Goal: Information Seeking & Learning: Learn about a topic

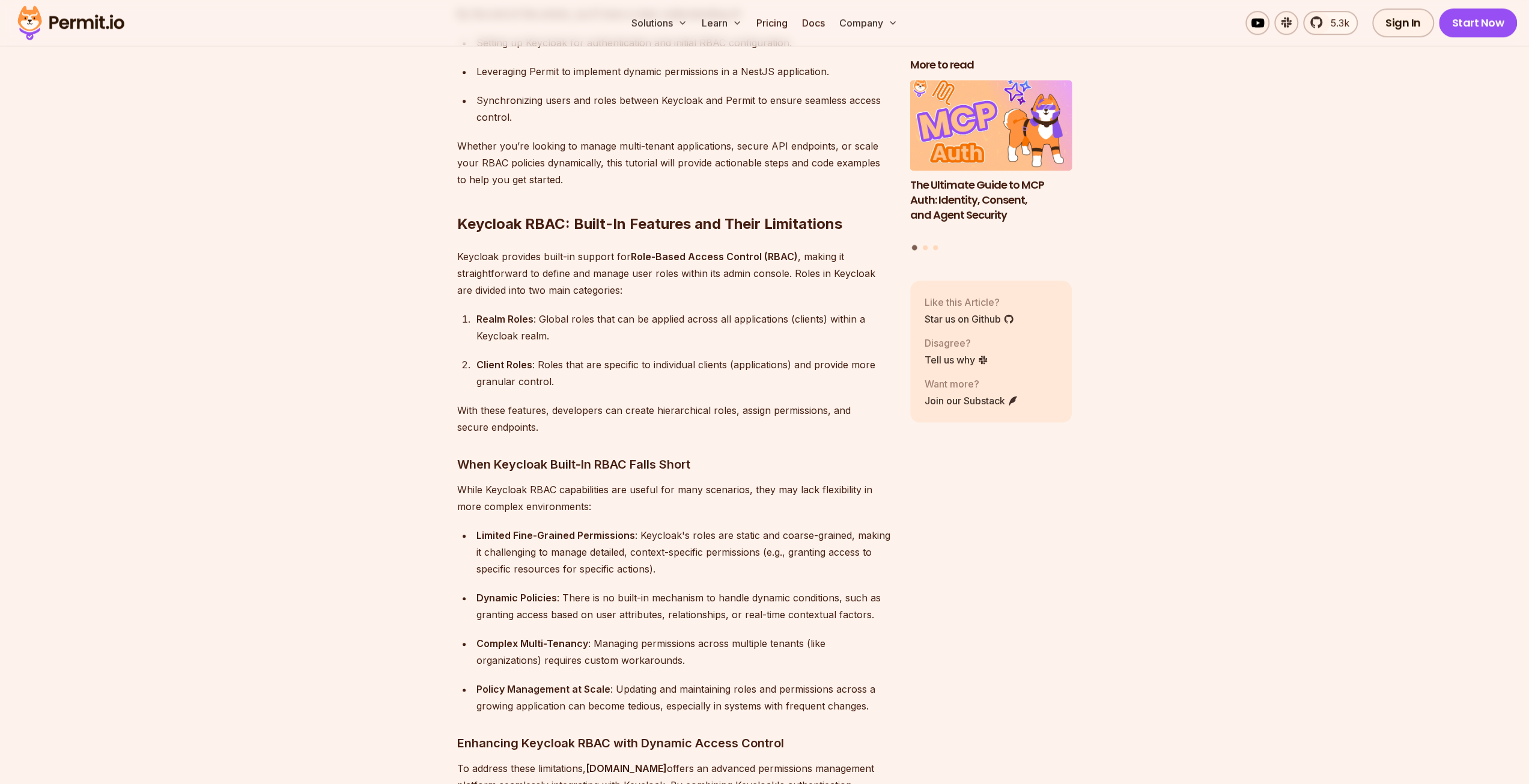
scroll to position [1081, 0]
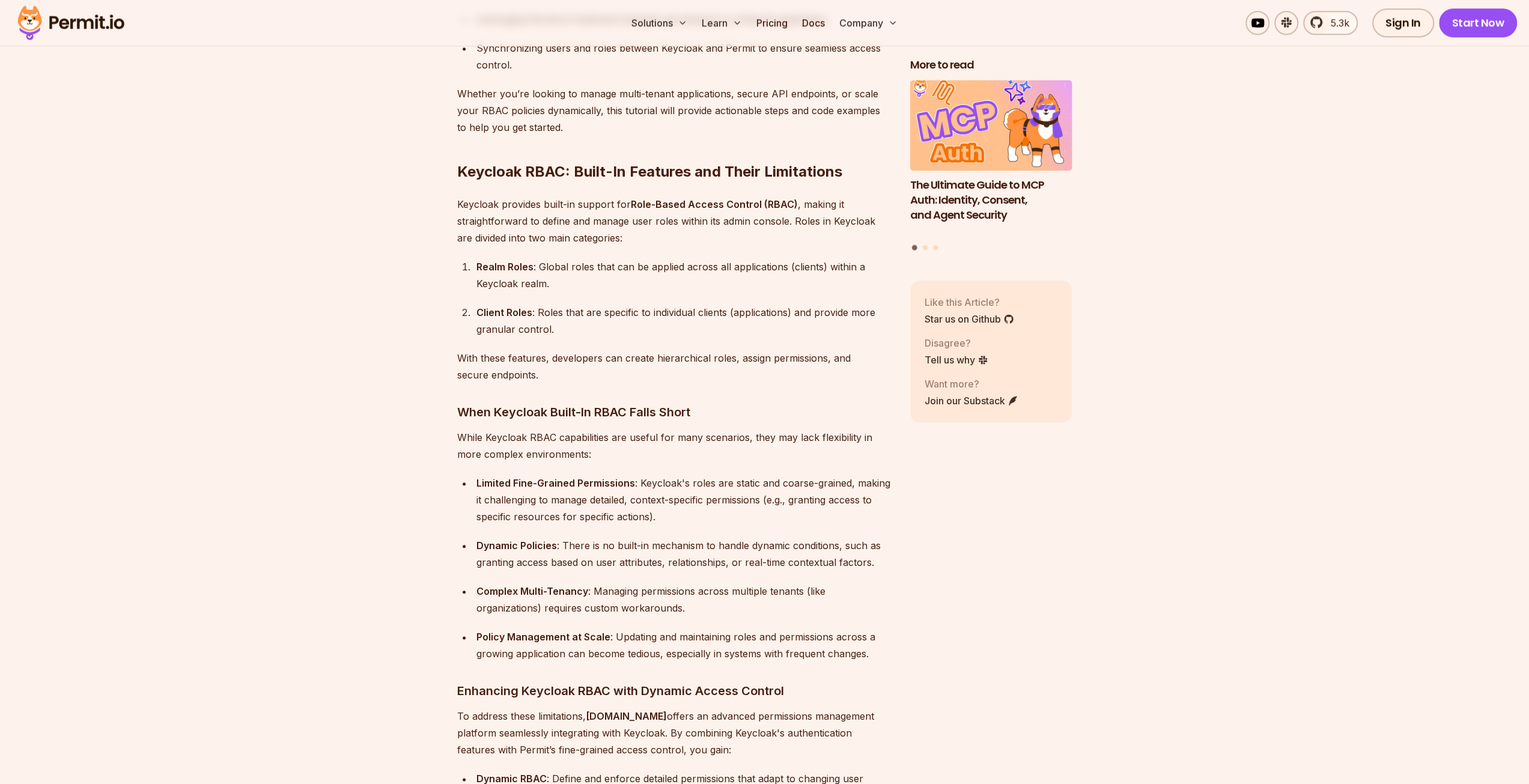
scroll to position [1141, 0]
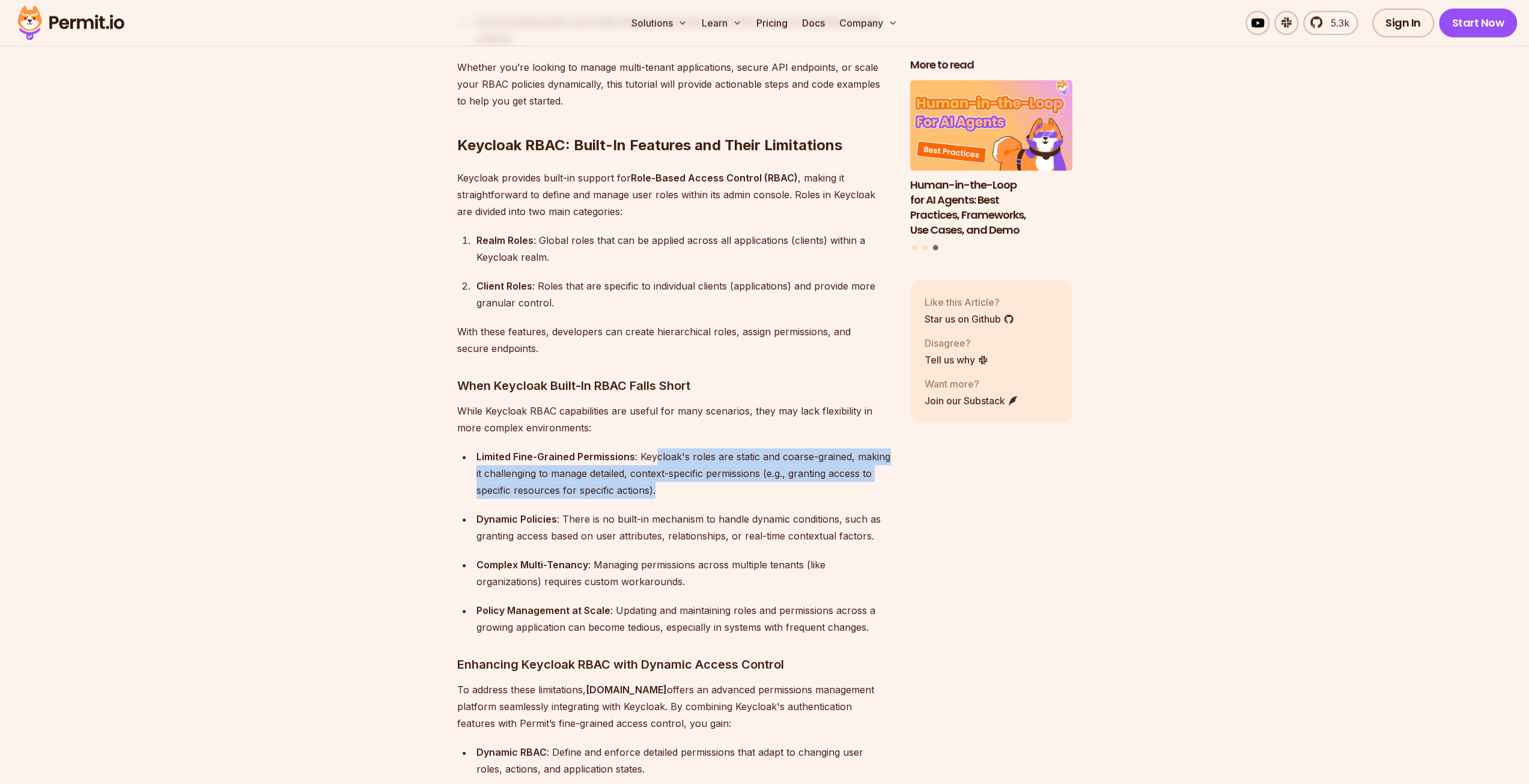
drag, startPoint x: 661, startPoint y: 478, endPoint x: 653, endPoint y: 440, distance: 38.8
click at [653, 448] on div "Limited Fine-Grained Permissions : Keycloak's roles are static and coarse-grain…" at bounding box center [684, 473] width 414 height 50
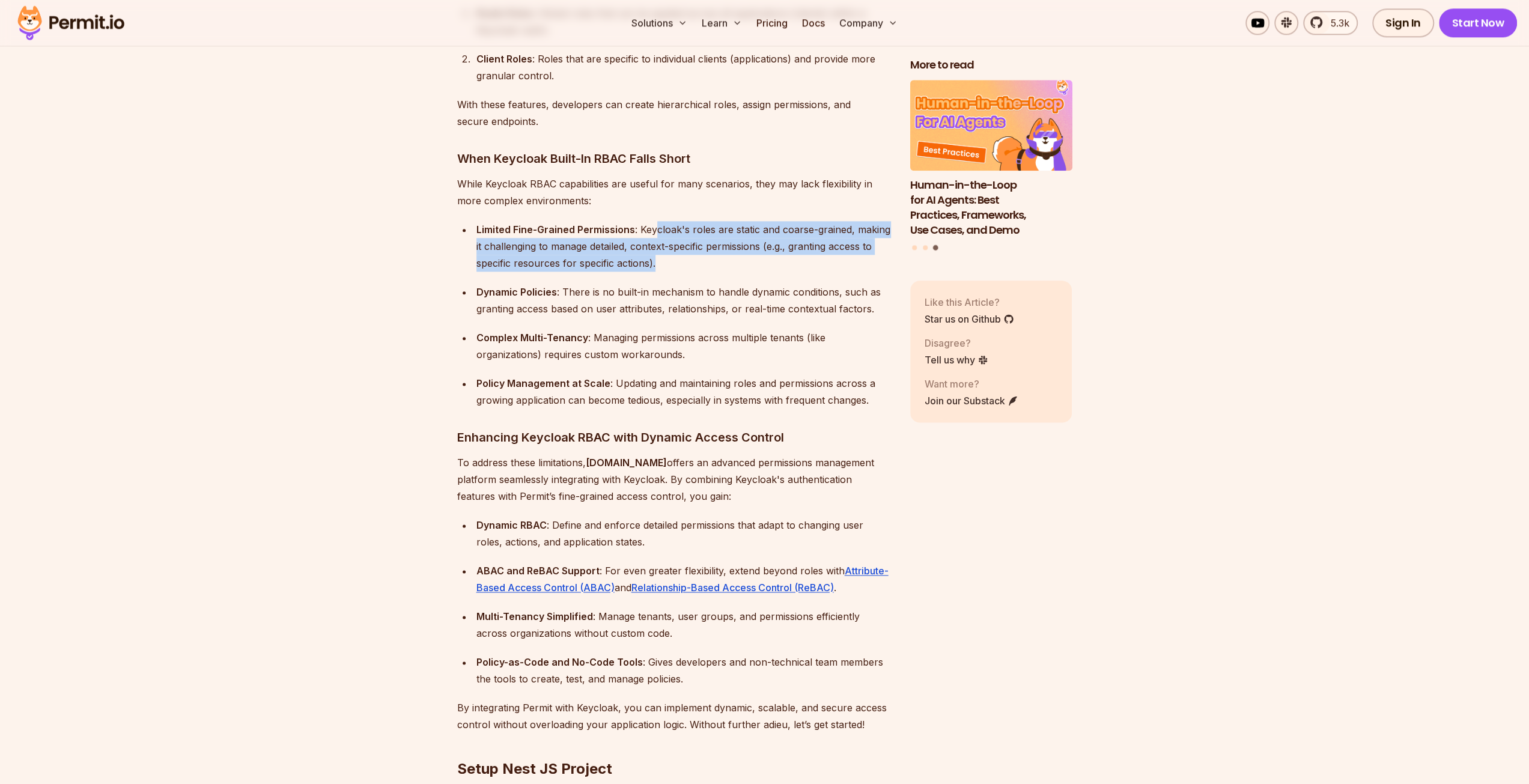
scroll to position [1382, 0]
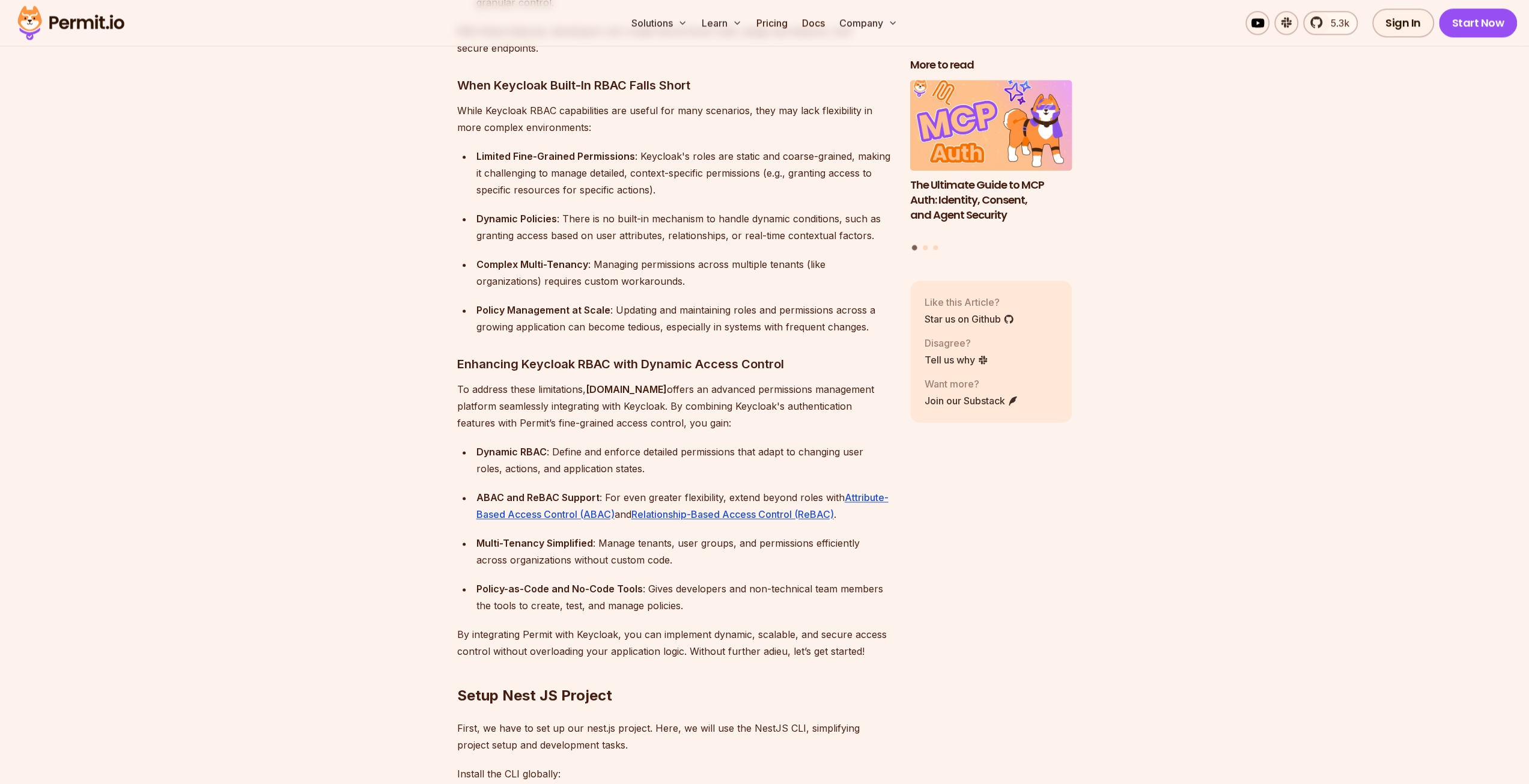
scroll to position [1081, 0]
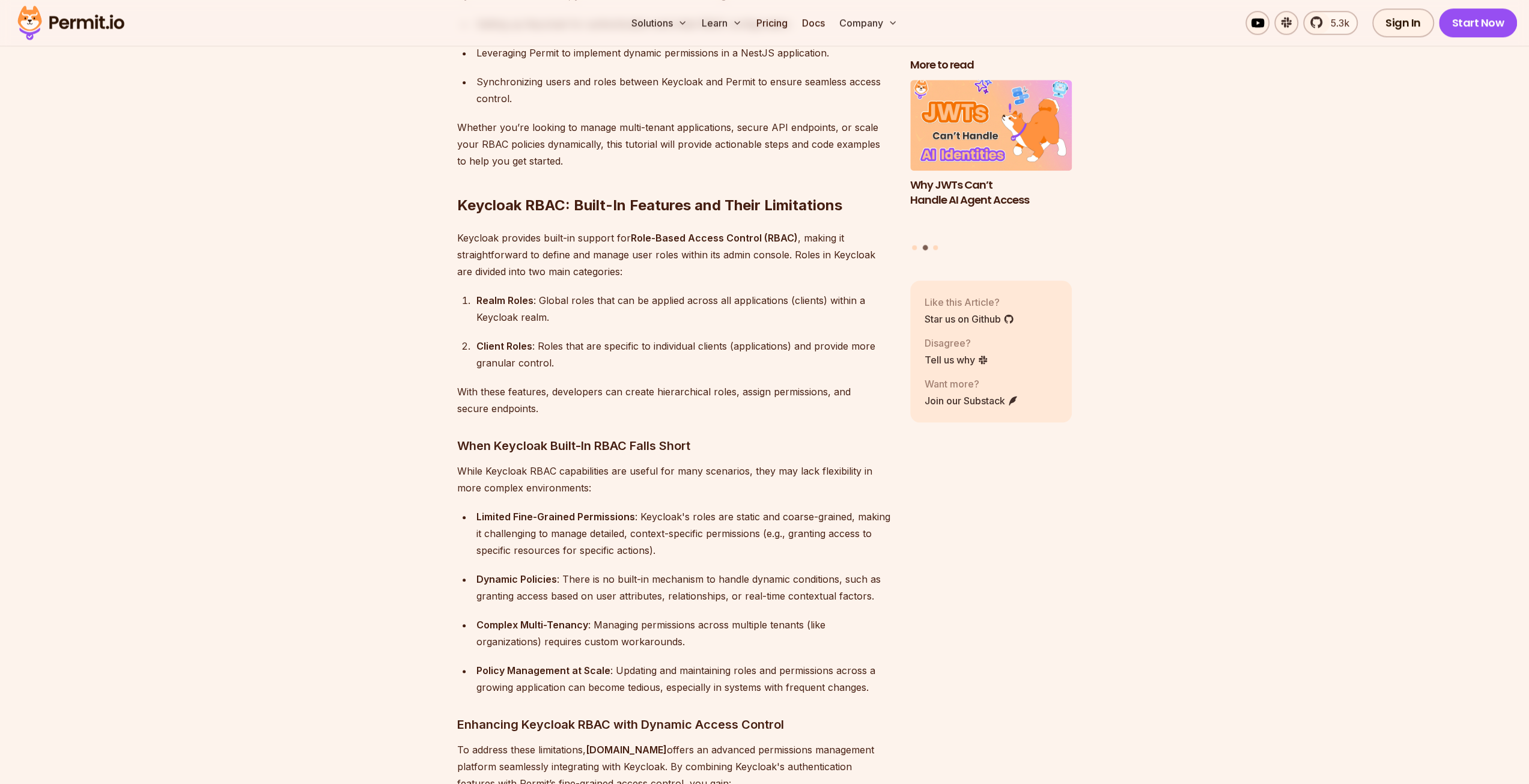
click at [93, 21] on img at bounding box center [71, 23] width 118 height 41
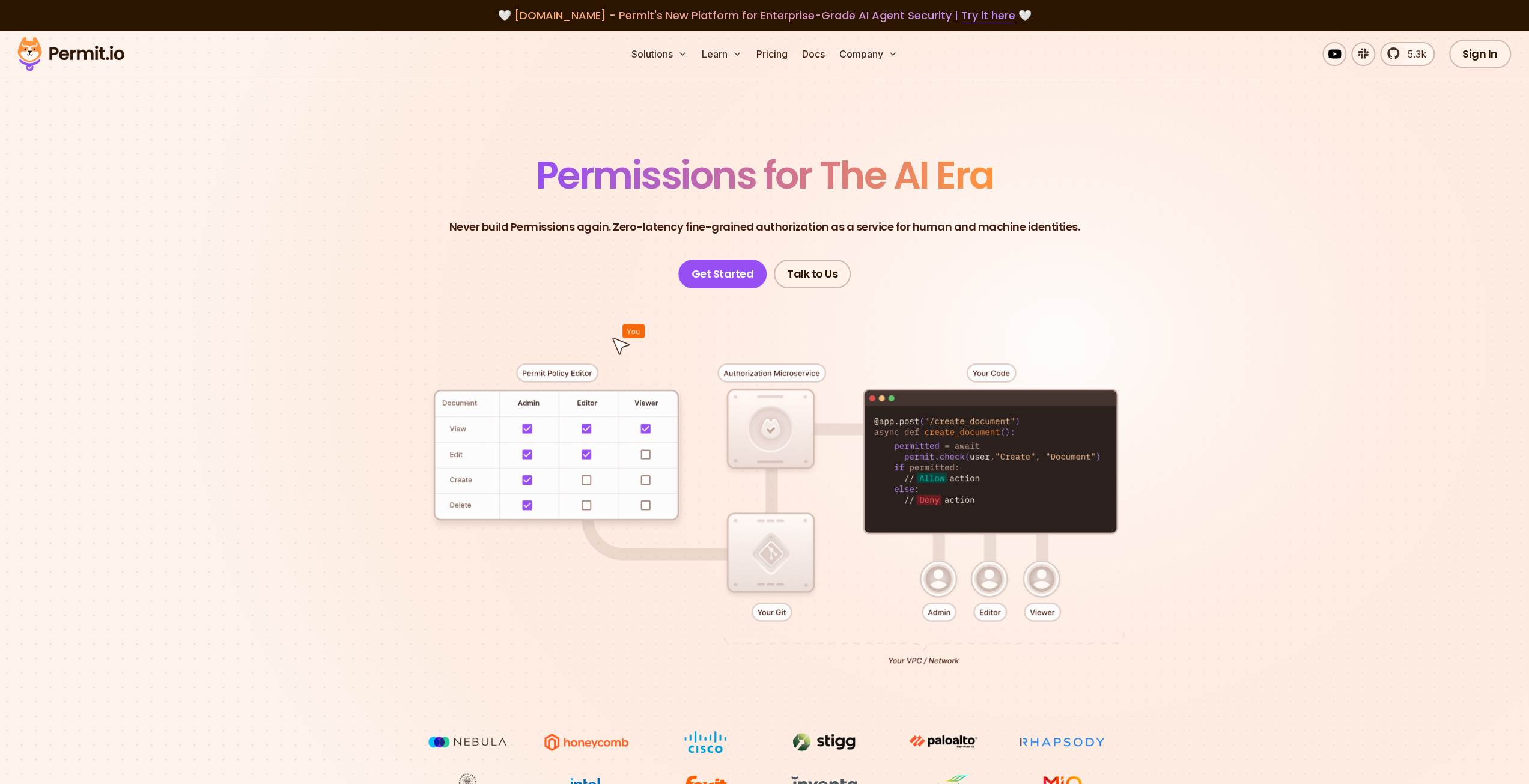
drag, startPoint x: 93, startPoint y: 21, endPoint x: 444, endPoint y: 240, distance: 413.7
click at [444, 240] on header "Permissions for The AI Era Never build Permissions again. Zero-latency fine-gra…" at bounding box center [765, 222] width 841 height 132
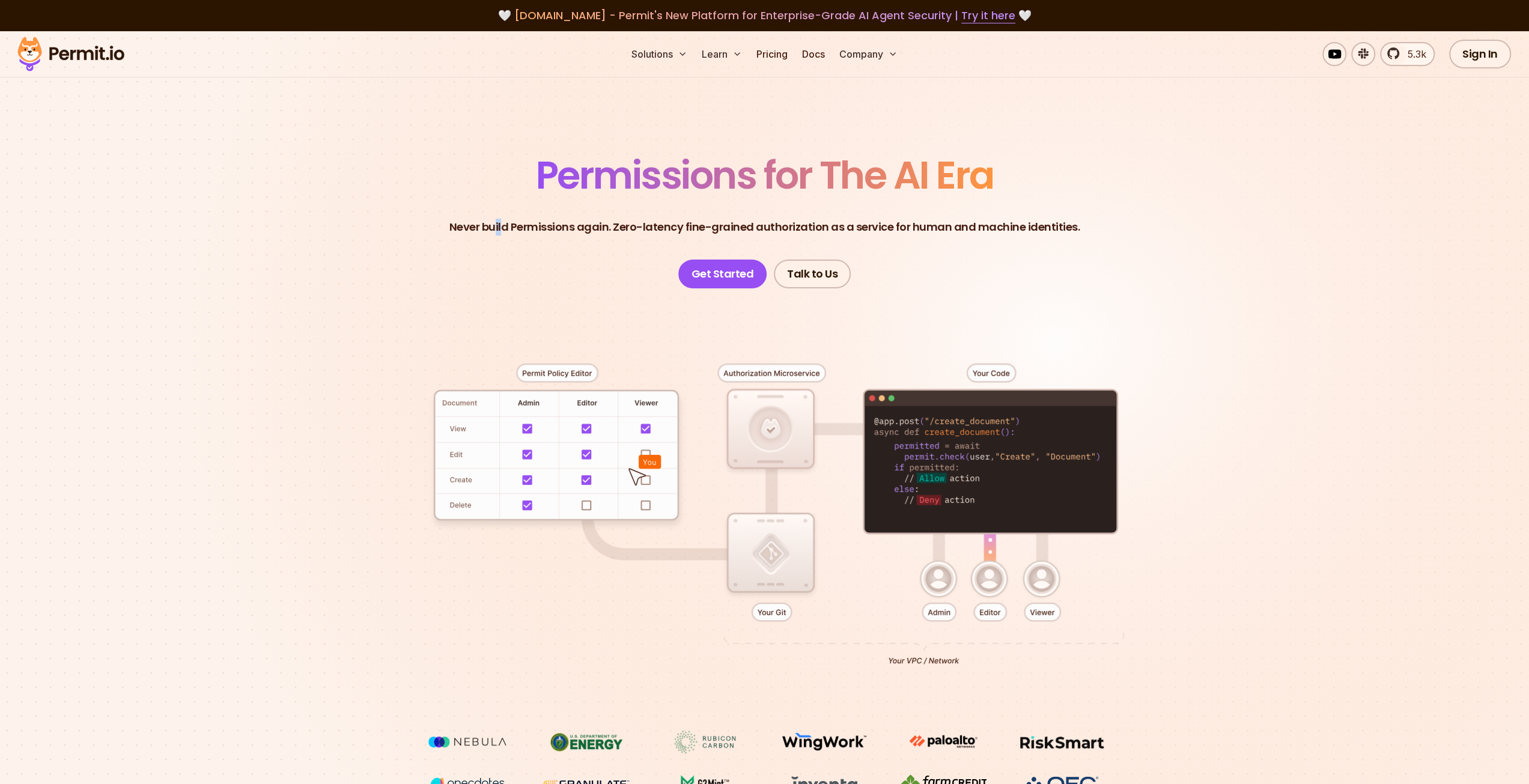
click at [507, 238] on header "Permissions for The AI Era Never build Permissions again. Zero-latency fine-gra…" at bounding box center [765, 222] width 841 height 132
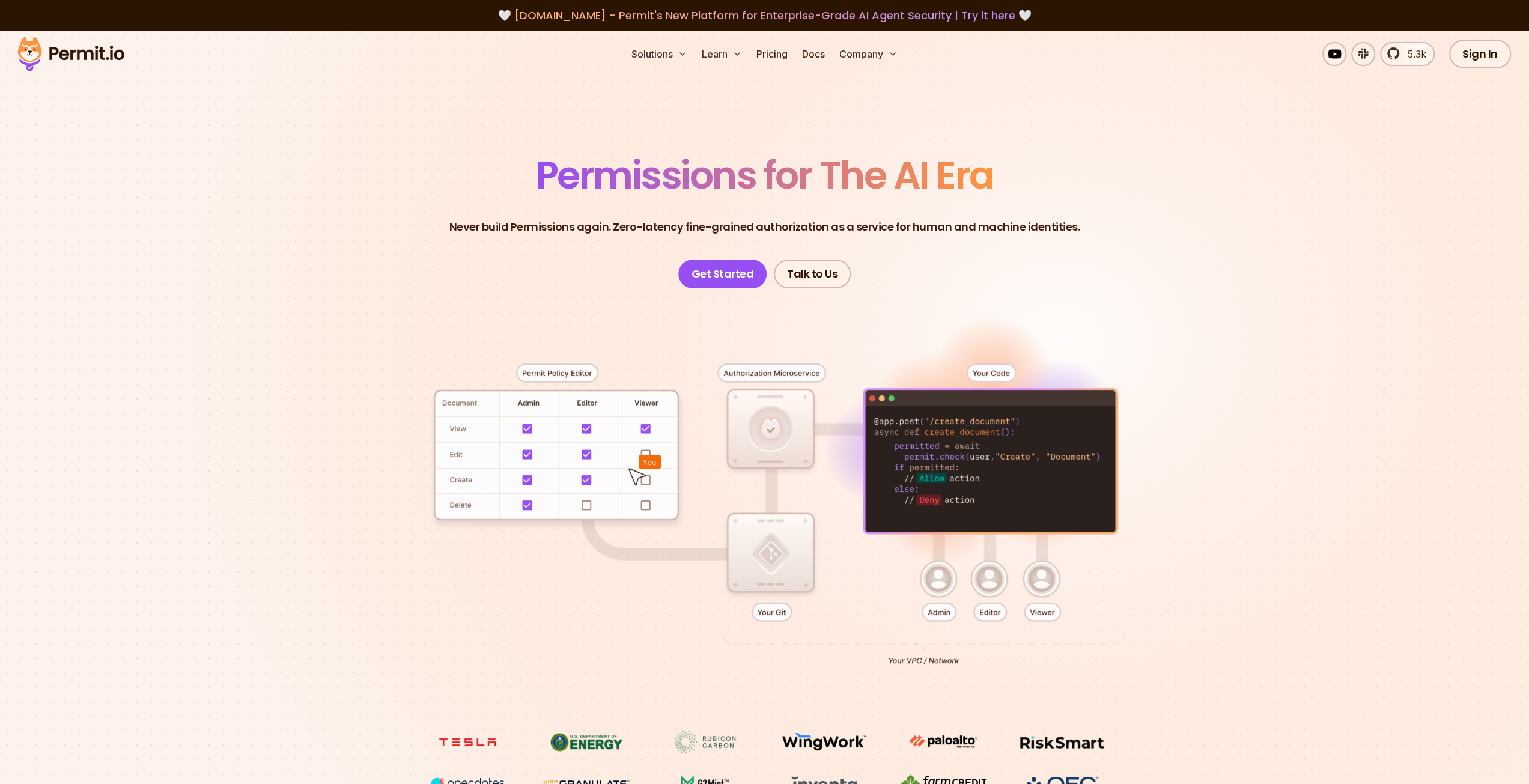
click at [517, 238] on header "Permissions for The AI Era Never build Permissions again. Zero-latency fine-gra…" at bounding box center [765, 222] width 841 height 132
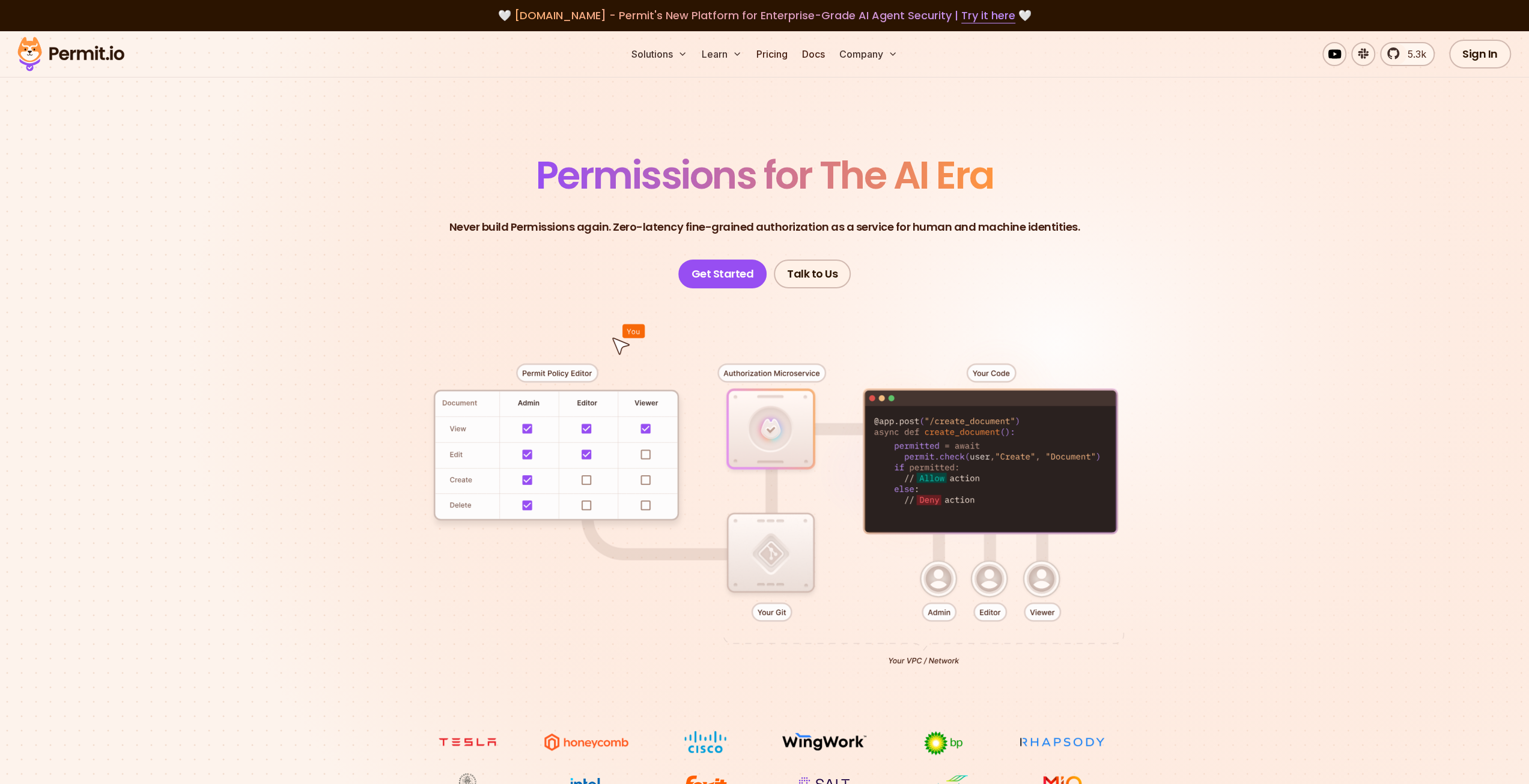
click at [1252, 450] on section "Permissions for The AI Era Never build Permissions again. Zero-latency fine-gra…" at bounding box center [764, 427] width 1529 height 793
